Goal: Navigation & Orientation: Find specific page/section

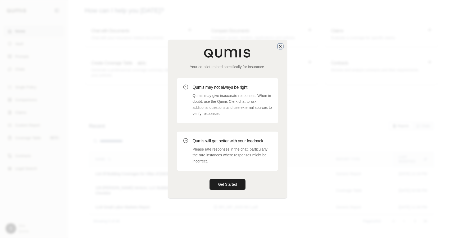
click at [281, 47] on icon "button" at bounding box center [280, 46] width 4 height 4
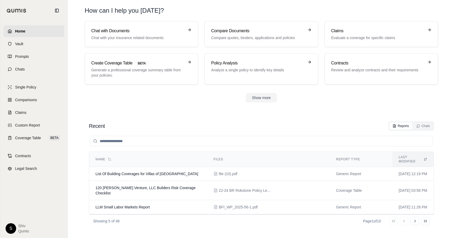
click at [8, 232] on html "Home Vault Prompts Chats Single Policy Comparisons Claims Custom Report Coverag…" at bounding box center [227, 119] width 455 height 238
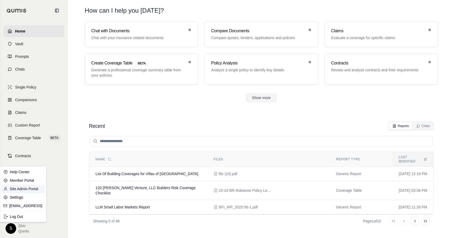
click at [28, 191] on link "Site Admin Portal" at bounding box center [23, 189] width 44 height 8
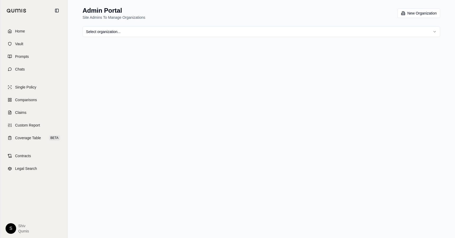
click at [223, 33] on html "Home Vault Prompts Chats Single Policy Comparisons Claims Custom Report Coverag…" at bounding box center [227, 119] width 455 height 238
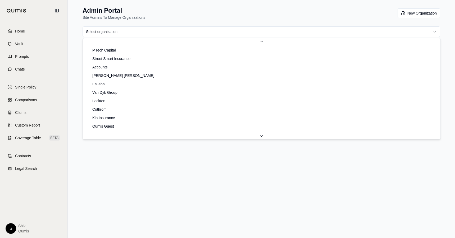
scroll to position [212, 0]
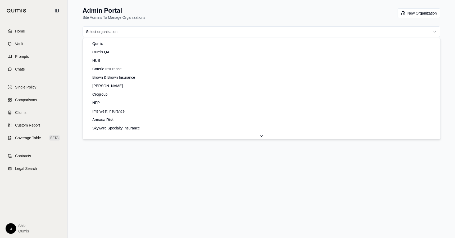
click at [175, 31] on html "Home Vault Prompts Chats Single Policy Comparisons Claims Custom Report Coverag…" at bounding box center [227, 119] width 455 height 238
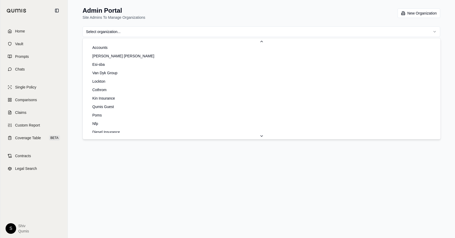
scroll to position [231, 0]
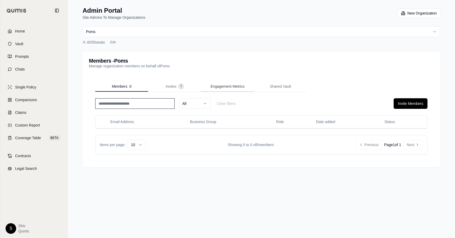
click at [243, 85] on span "Engagement Metrics" at bounding box center [228, 86] width 34 height 5
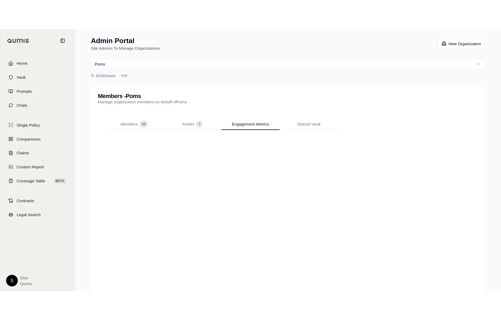
scroll to position [24, 0]
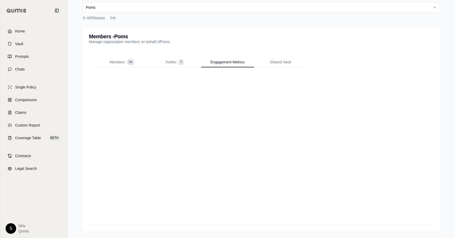
click at [382, 66] on div "Members 34 Invites 7 Engagement Metrics Shared Vault" at bounding box center [261, 138] width 332 height 162
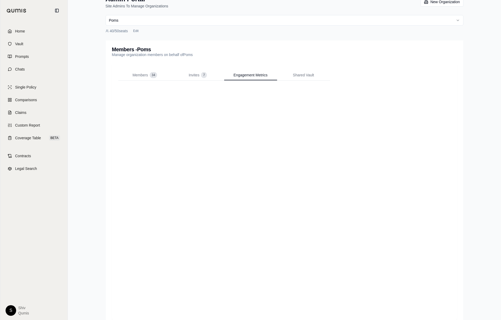
scroll to position [0, 0]
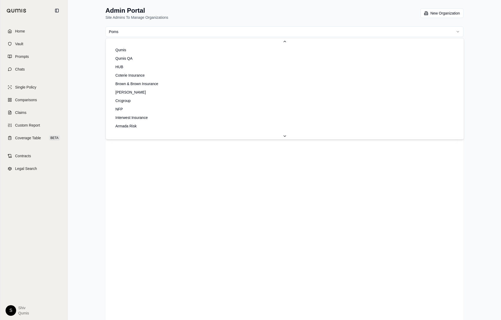
click at [455, 34] on html "Home Vault Prompts Chats Single Policy Comparisons Claims Custom Report Coverag…" at bounding box center [250, 172] width 501 height 345
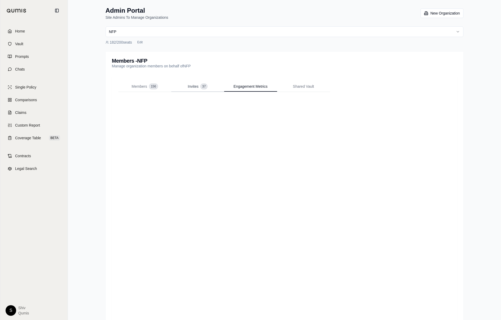
click at [197, 89] on button "Invites 37" at bounding box center [197, 86] width 53 height 11
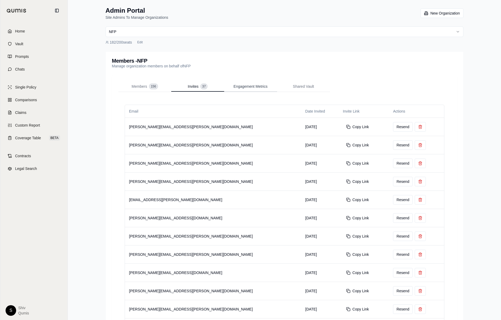
click at [235, 88] on span "Engagement Metrics" at bounding box center [250, 86] width 34 height 5
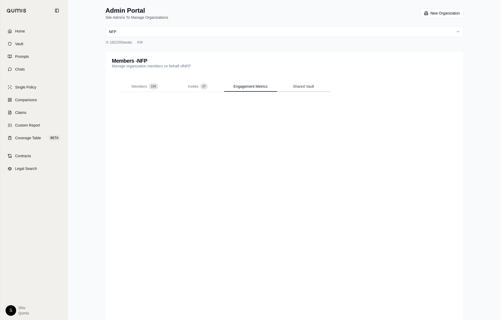
click at [307, 60] on div "Members - NFP Manage organization members on behalf of NFP Members 156 Invites …" at bounding box center [285, 195] width 358 height 286
click at [250, 86] on span "Engagement Metrics" at bounding box center [250, 86] width 34 height 5
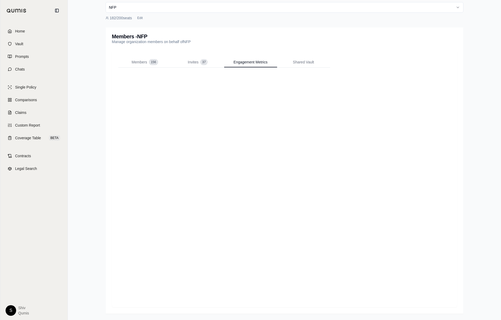
click at [199, 10] on html "Home Vault Prompts Chats Single Policy Comparisons Claims Custom Report Coverag…" at bounding box center [250, 148] width 501 height 345
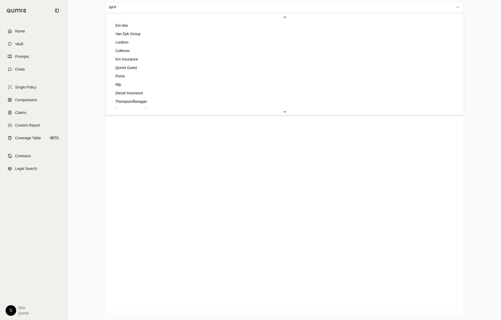
scroll to position [244, 0]
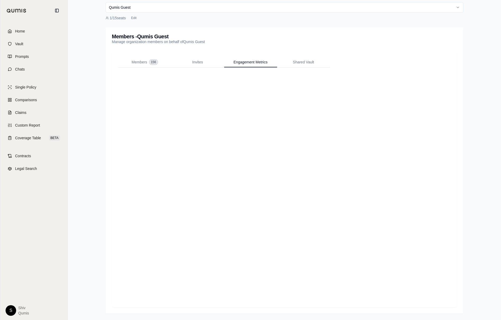
click at [166, 7] on html "Home Vault Prompts Chats Single Policy Comparisons Claims Custom Report Coverag…" at bounding box center [250, 148] width 501 height 345
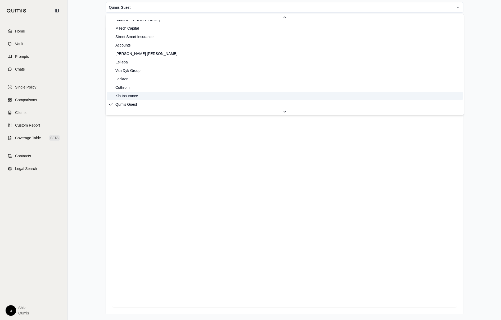
scroll to position [263, 0]
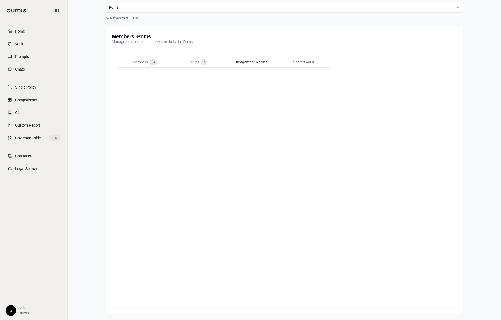
click at [197, 59] on div "Members - Poms Manage organization members on behalf of Poms Members 34 Invites…" at bounding box center [285, 171] width 358 height 286
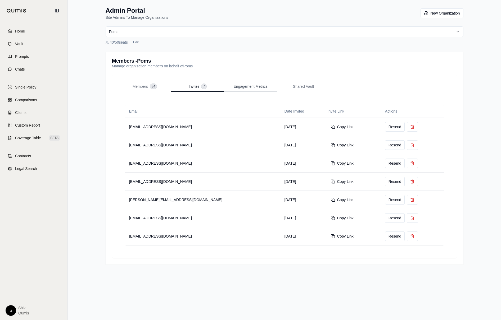
click at [244, 86] on span "Engagement Metrics" at bounding box center [250, 86] width 34 height 5
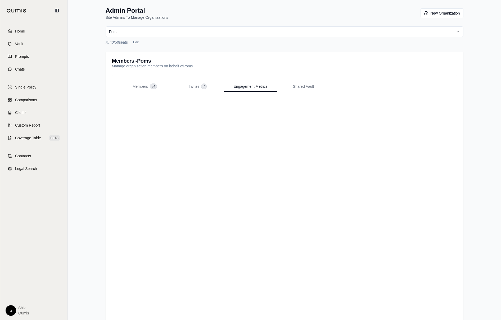
scroll to position [24, 0]
